Goal: Find specific page/section: Find specific page/section

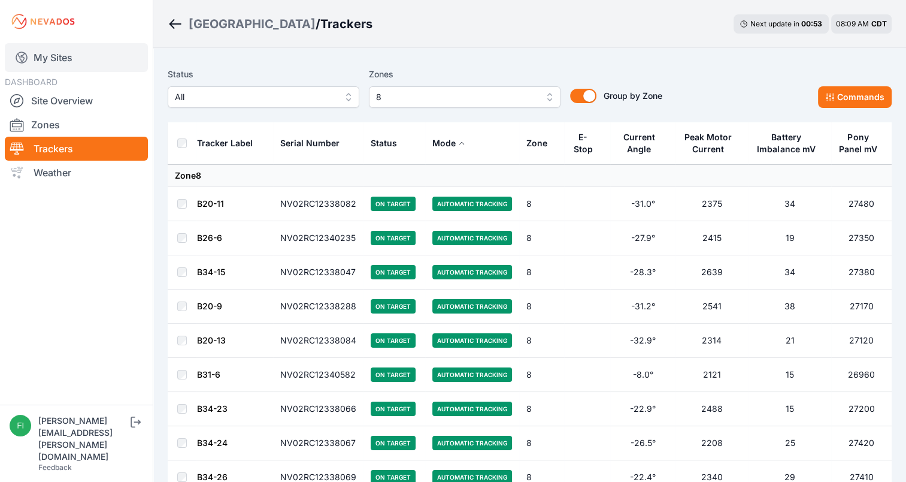
click at [83, 54] on link "My Sites" at bounding box center [76, 57] width 143 height 29
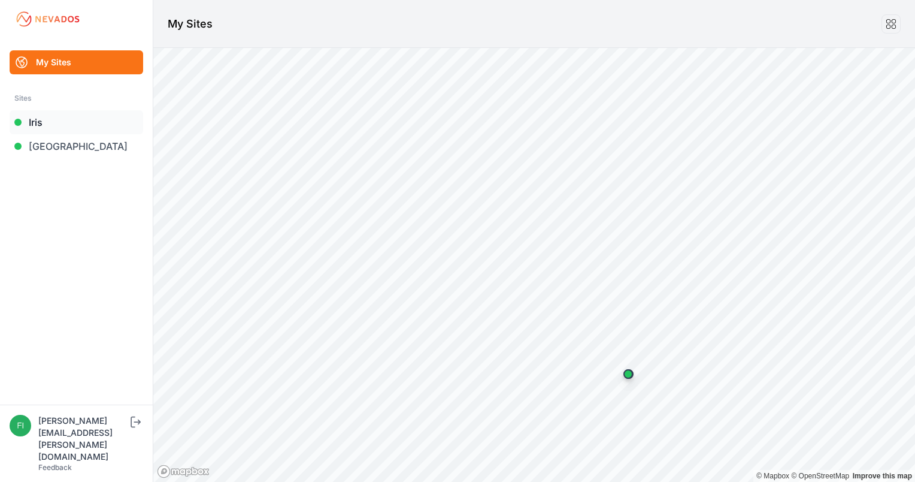
click at [62, 120] on link "Iris" at bounding box center [77, 122] width 134 height 24
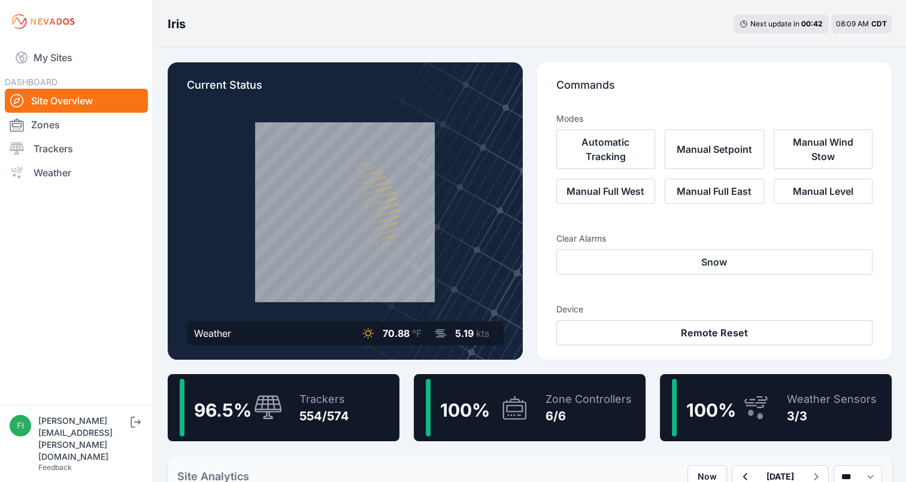
click at [62, 120] on link "Zones" at bounding box center [76, 125] width 143 height 24
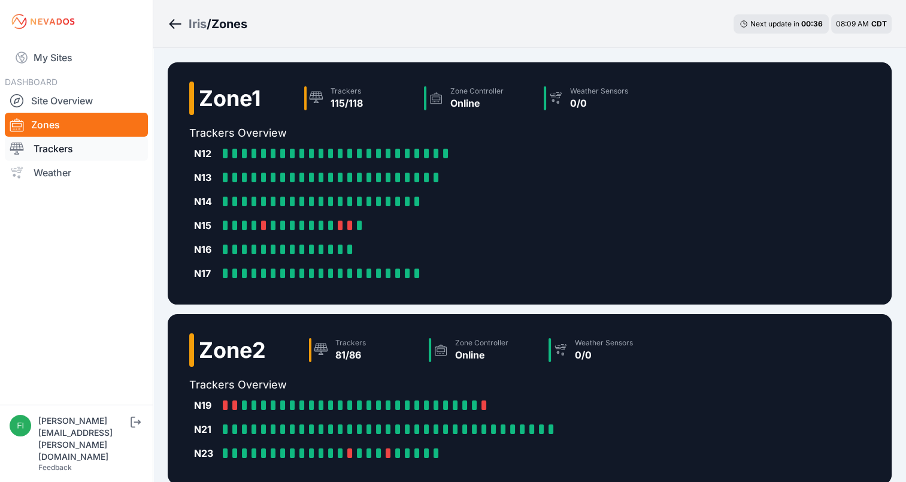
click at [84, 151] on link "Trackers" at bounding box center [76, 149] width 143 height 24
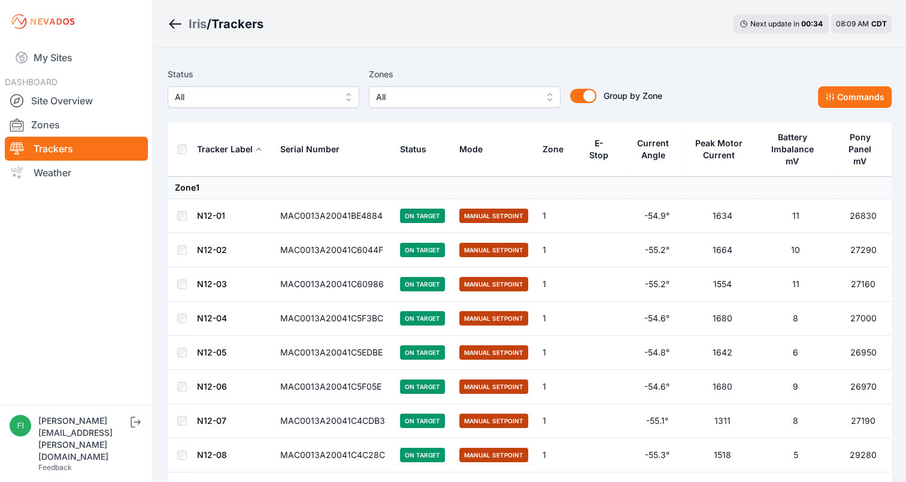
click at [187, 99] on span "All" at bounding box center [255, 97] width 161 height 14
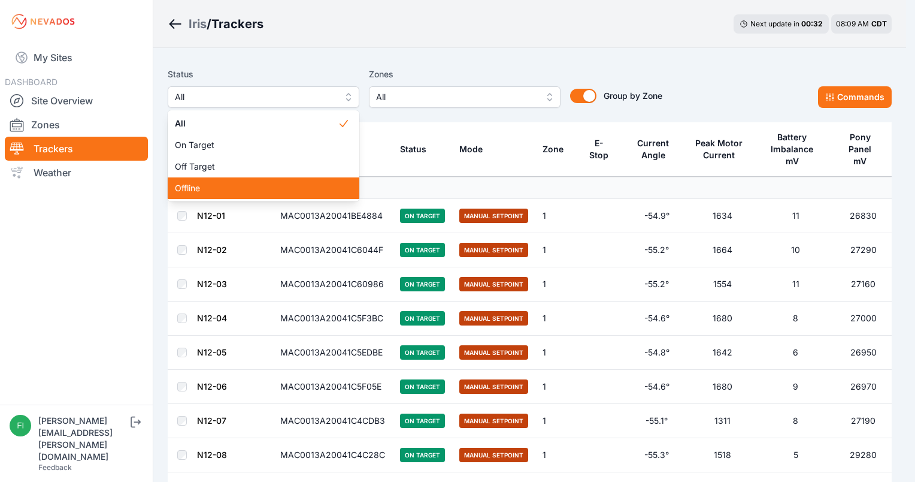
click at [198, 186] on span "Offline" at bounding box center [256, 188] width 163 height 12
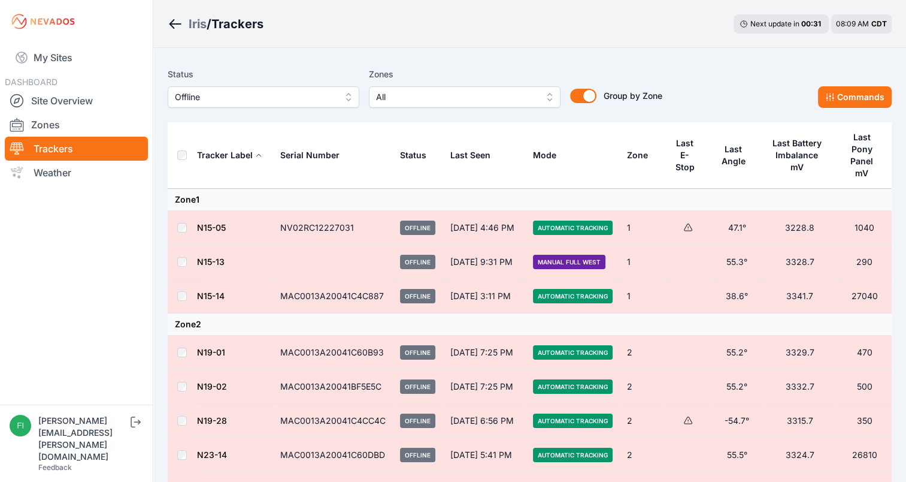
click at [450, 70] on label "Zones" at bounding box center [465, 74] width 192 height 14
click at [734, 5] on div "Iris / Trackers Next update in 00 : 30 08:09 AM CDT" at bounding box center [529, 24] width 753 height 48
click at [331, 93] on span "Offline" at bounding box center [255, 97] width 161 height 14
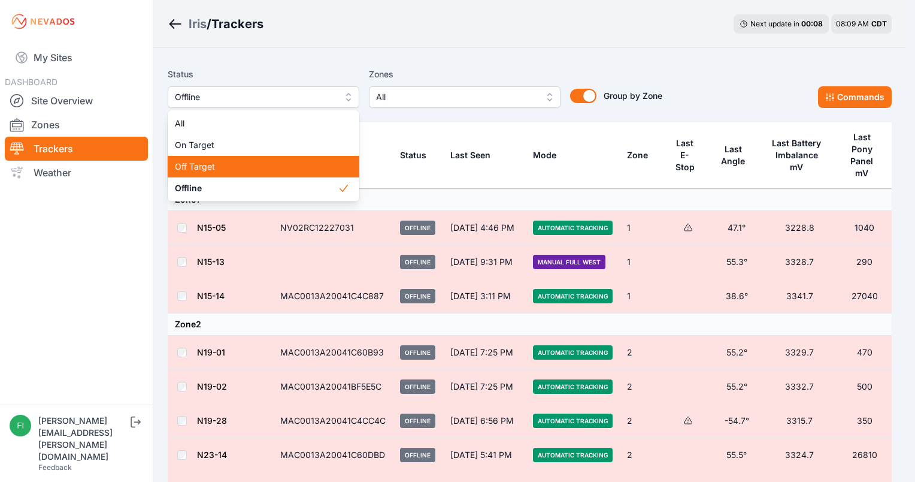
click at [292, 161] on span "Off Target" at bounding box center [256, 167] width 163 height 12
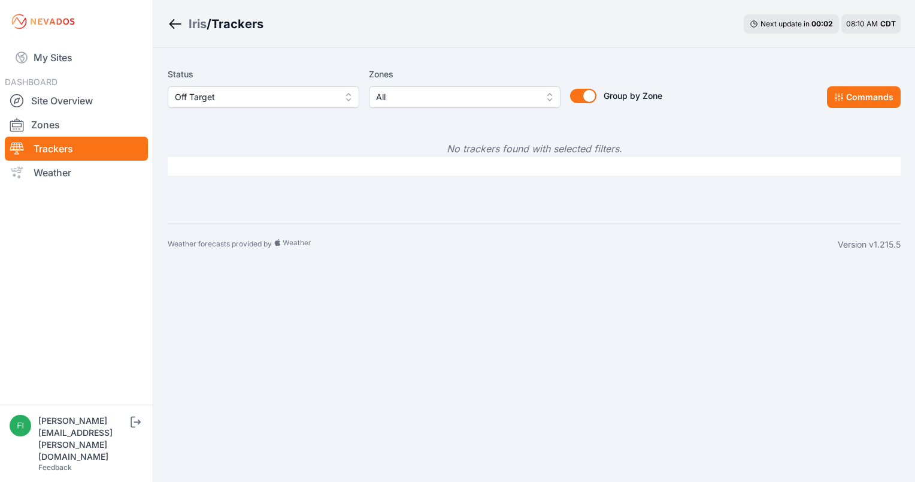
click at [316, 99] on span "Off Target" at bounding box center [255, 97] width 161 height 14
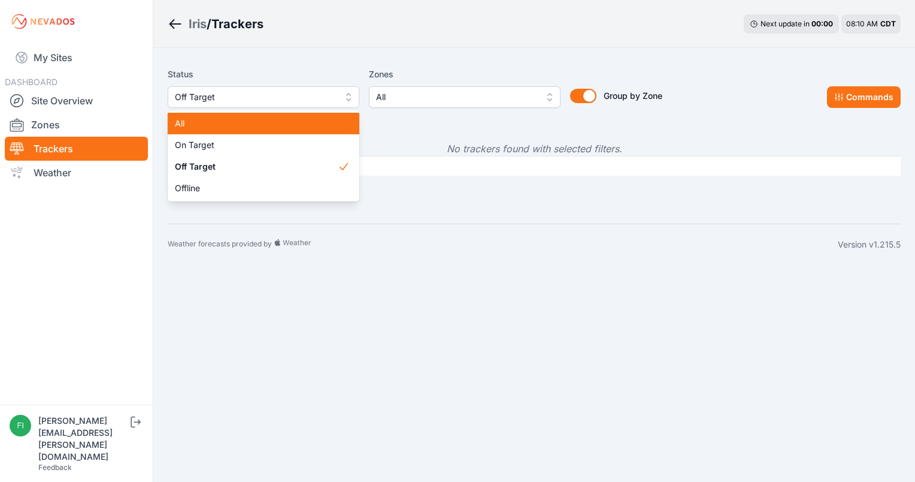
click at [299, 117] on div "All" at bounding box center [264, 124] width 192 height 22
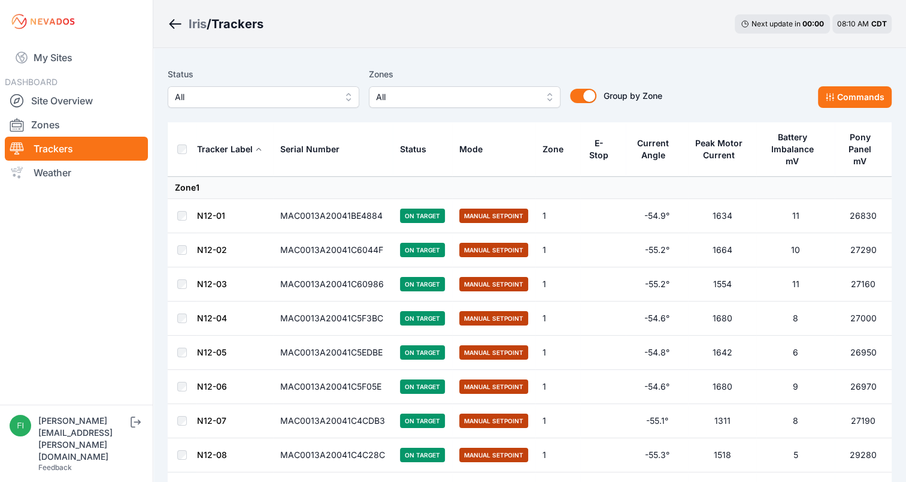
click at [491, 36] on div "Iris / Trackers Next update in 00 : 00 08:10 AM CDT" at bounding box center [529, 24] width 753 height 48
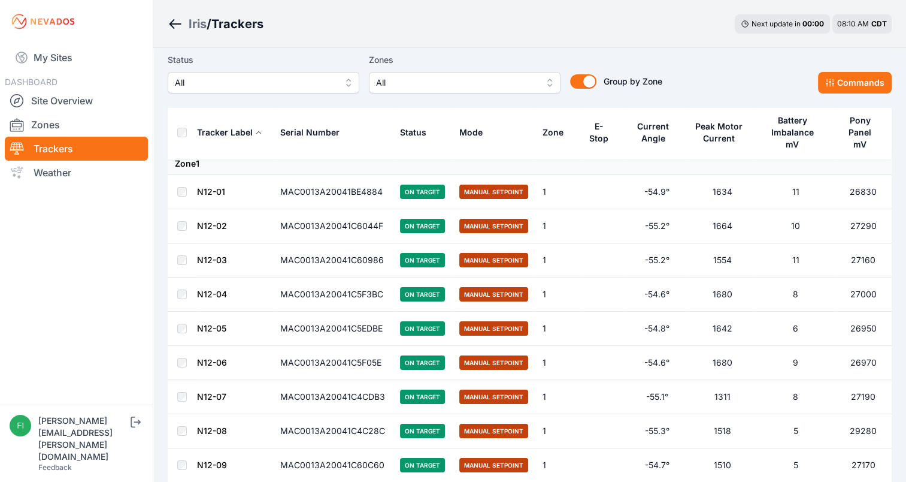
click at [313, 81] on span "All" at bounding box center [255, 82] width 161 height 14
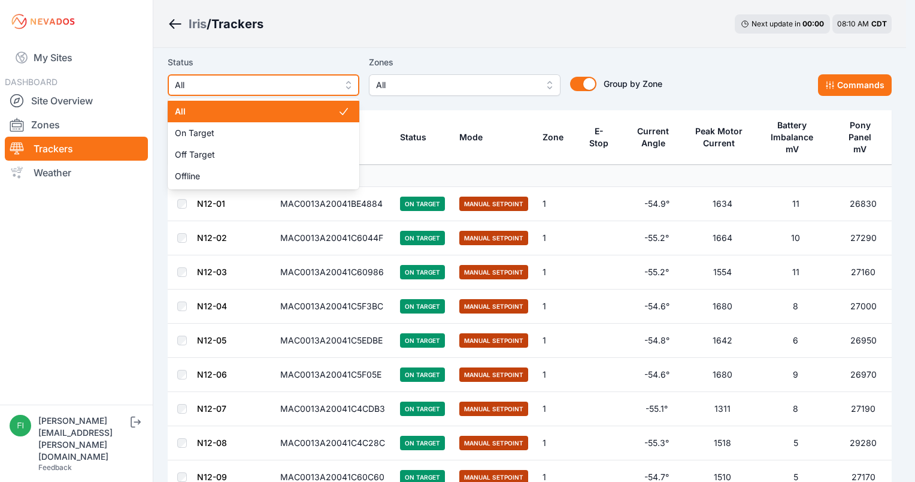
click at [313, 81] on span "All" at bounding box center [255, 85] width 161 height 14
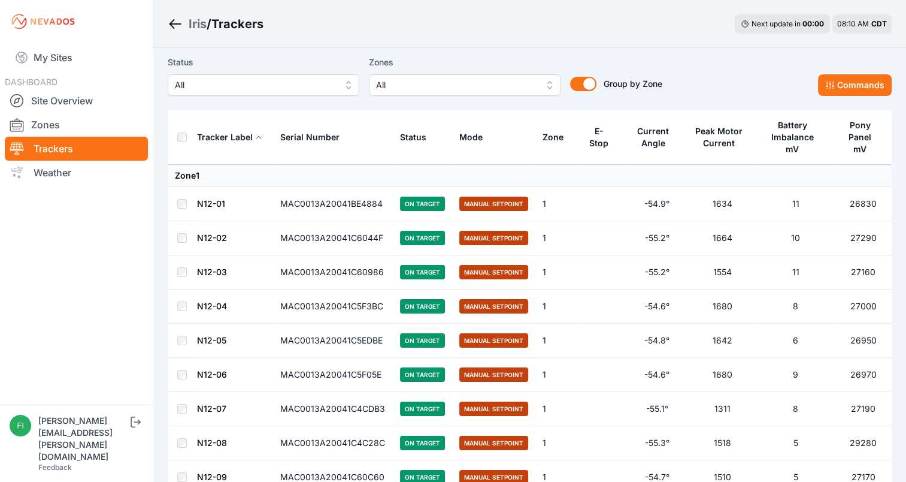
click at [400, 81] on div "Zones All" at bounding box center [465, 75] width 192 height 41
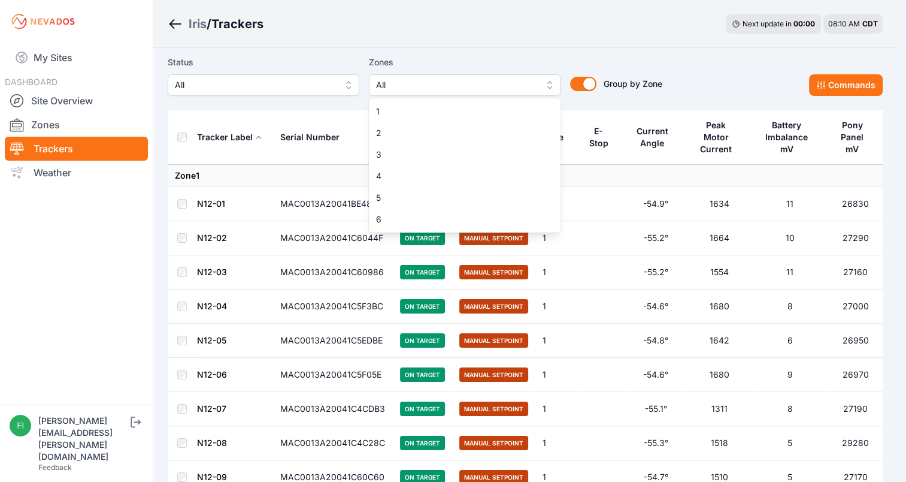
scroll to position [0, 0]
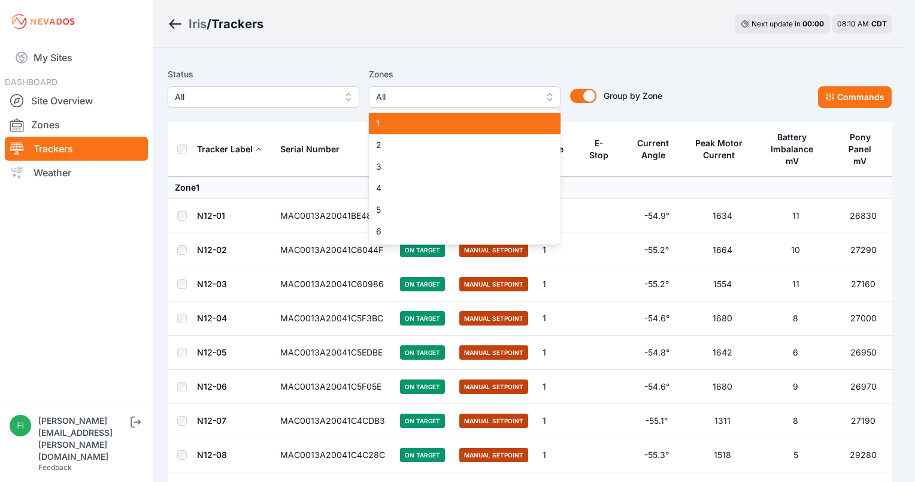
click at [406, 120] on span "1" at bounding box center [457, 123] width 163 height 12
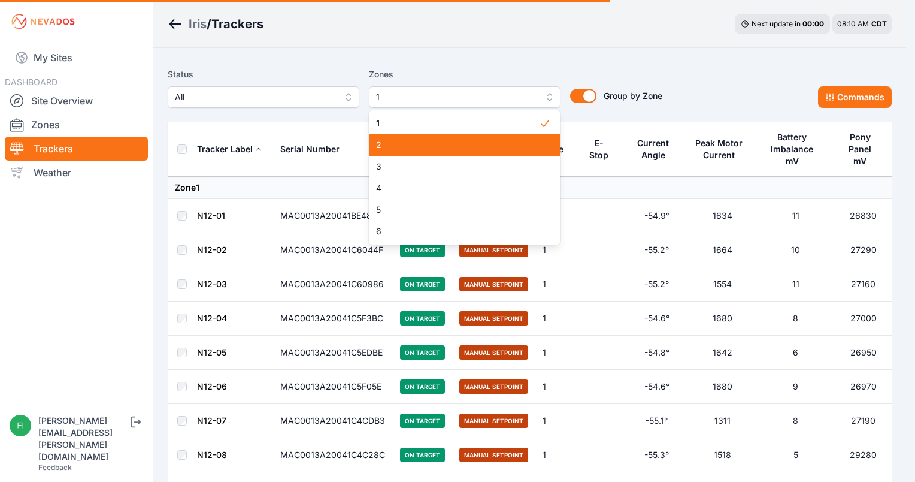
click at [405, 134] on div "2" at bounding box center [465, 145] width 192 height 22
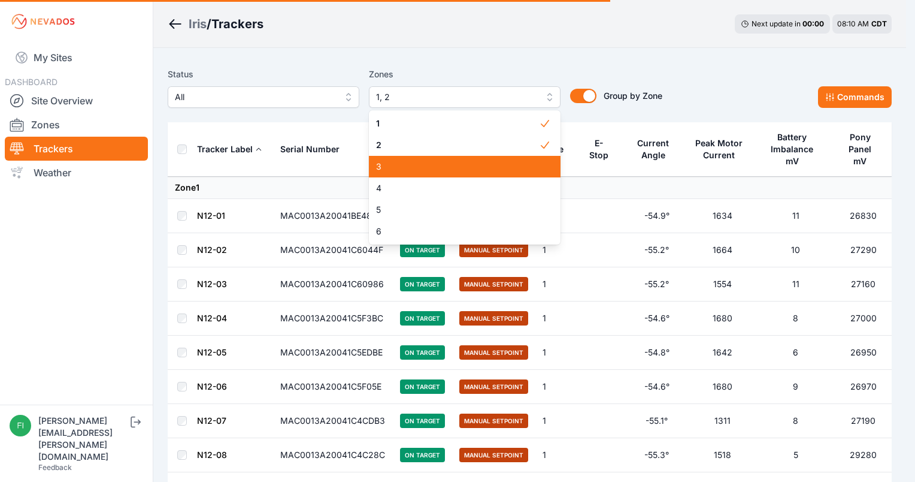
click at [405, 168] on span "3" at bounding box center [457, 167] width 163 height 12
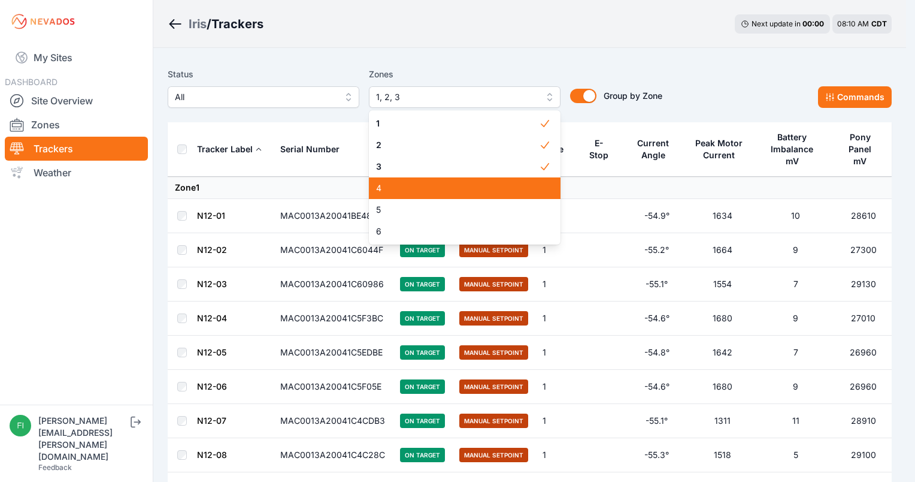
click at [410, 189] on span "4" at bounding box center [457, 188] width 163 height 12
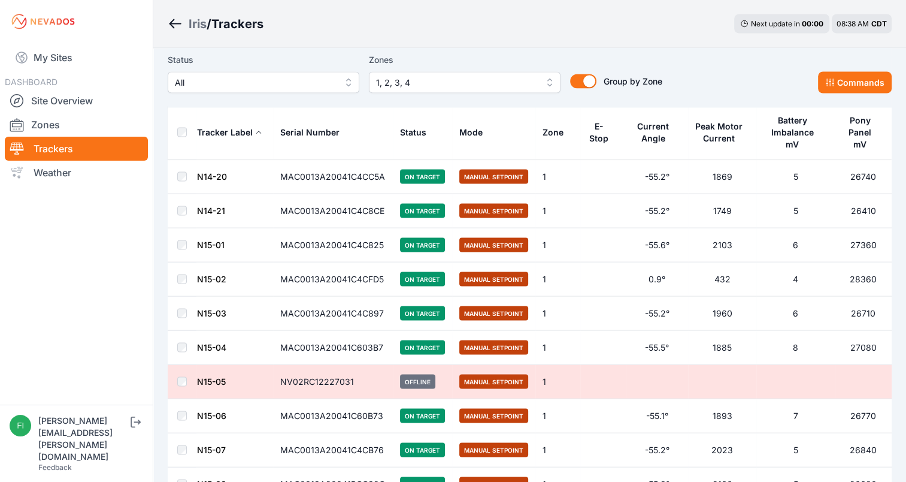
scroll to position [2276, 0]
